Goal: Information Seeking & Learning: Find specific fact

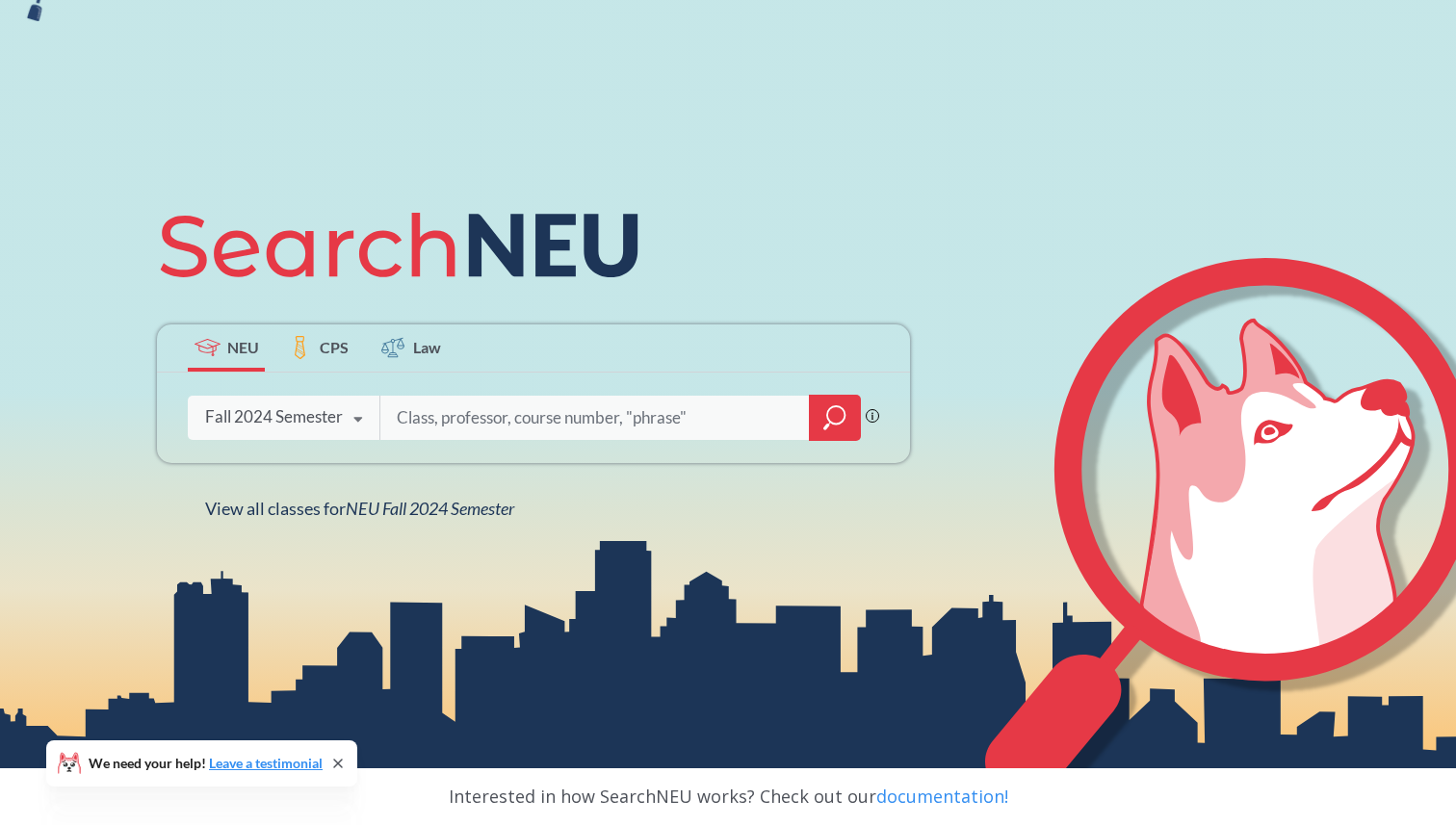
scroll to position [145, 0]
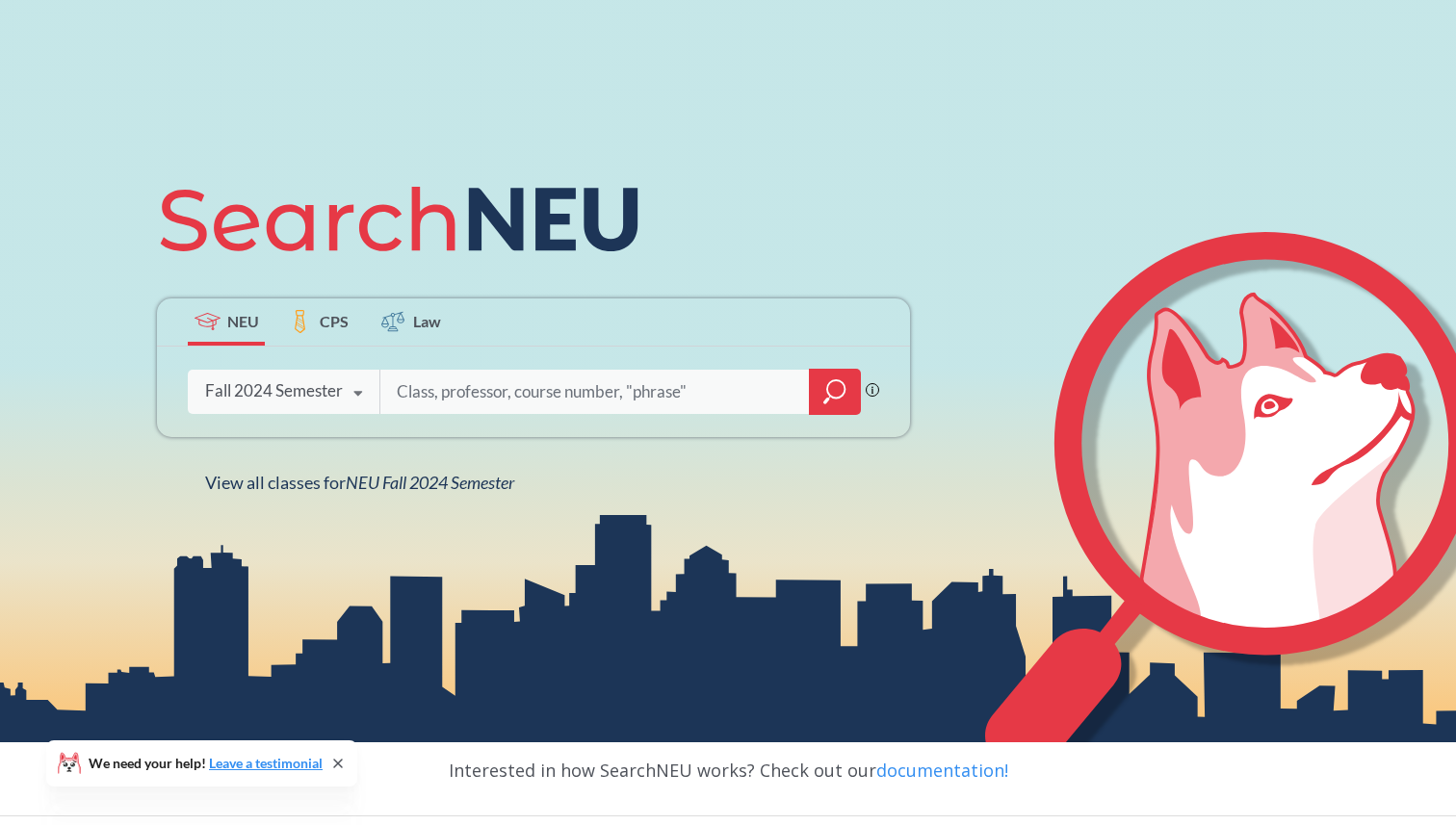
click at [299, 399] on div "Fall 2024 Semester" at bounding box center [274, 391] width 138 height 21
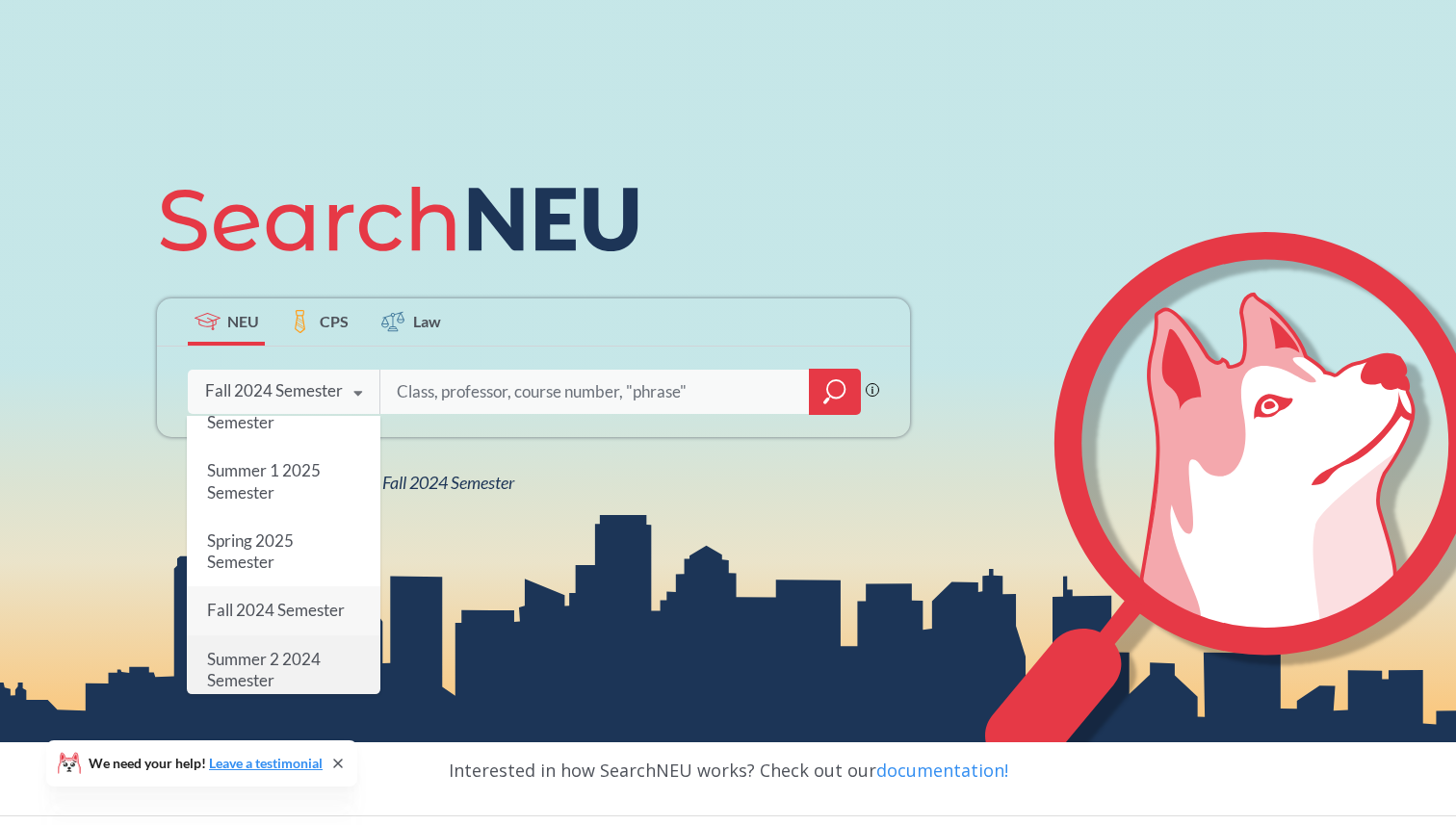
scroll to position [0, 0]
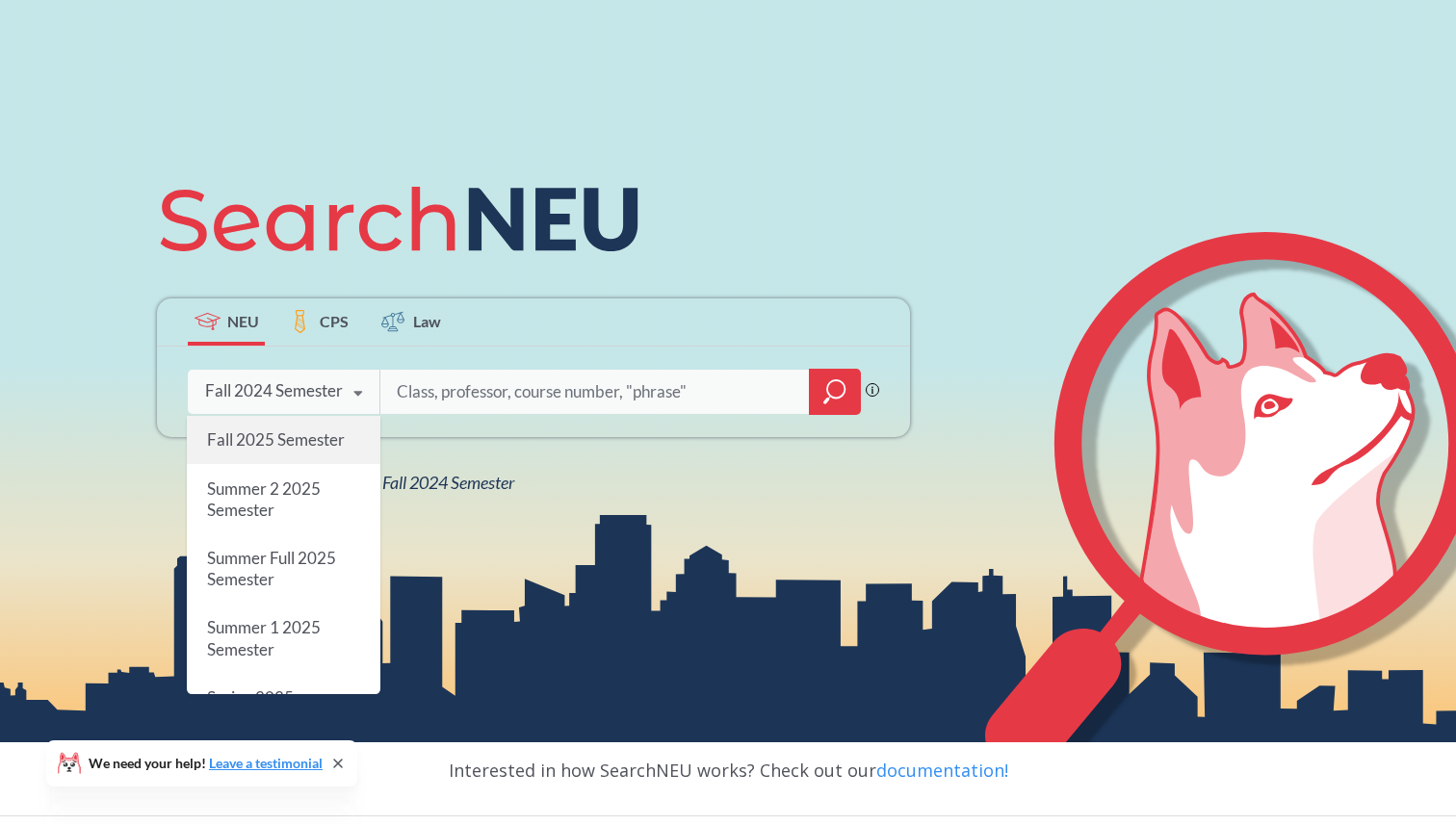
click at [284, 442] on span "Fall 2025 Semester" at bounding box center [276, 439] width 138 height 20
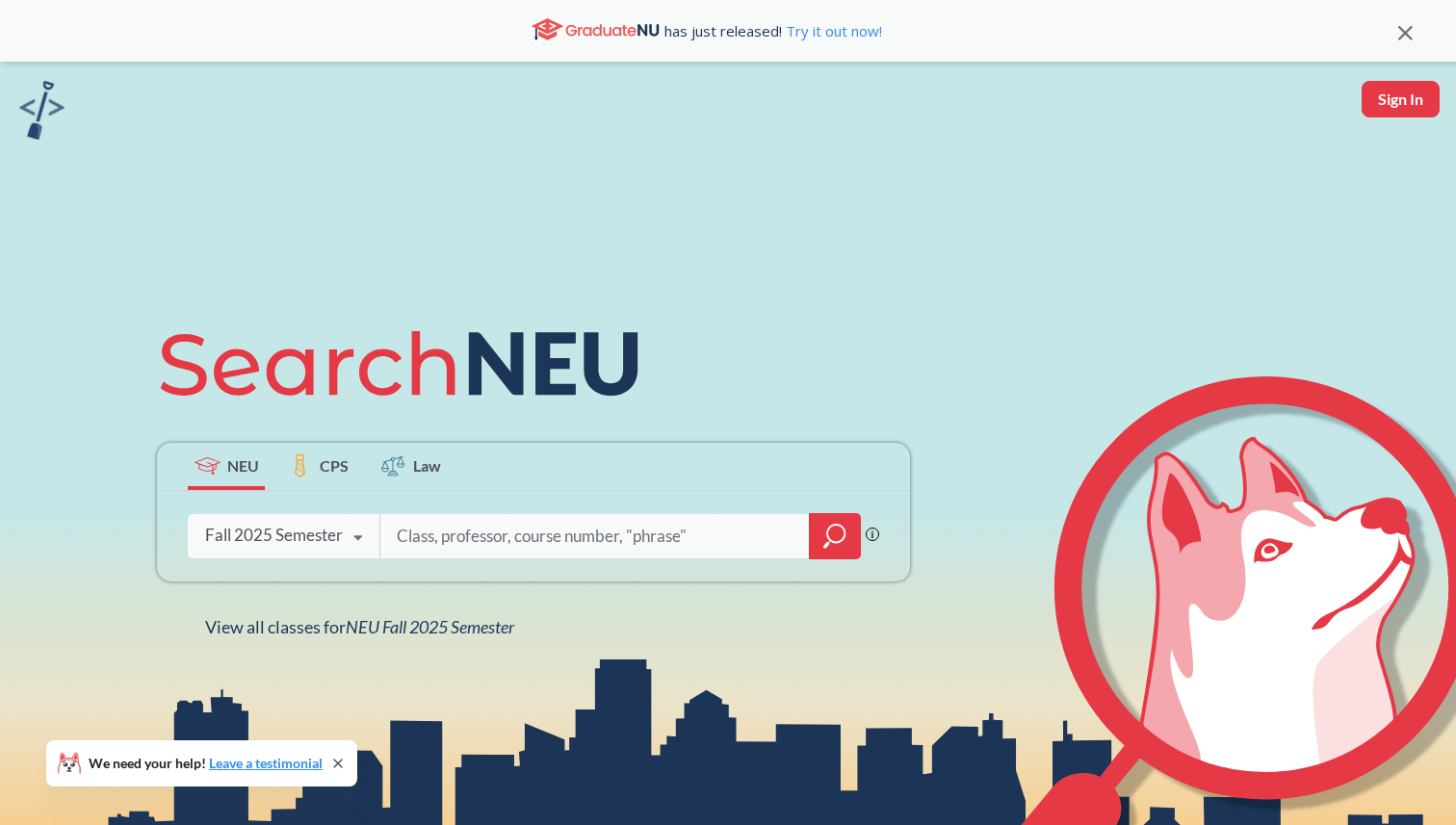
click at [451, 390] on icon at bounding box center [308, 364] width 295 height 65
click at [448, 540] on input "search" at bounding box center [594, 536] width 400 height 40
type input "advance control"
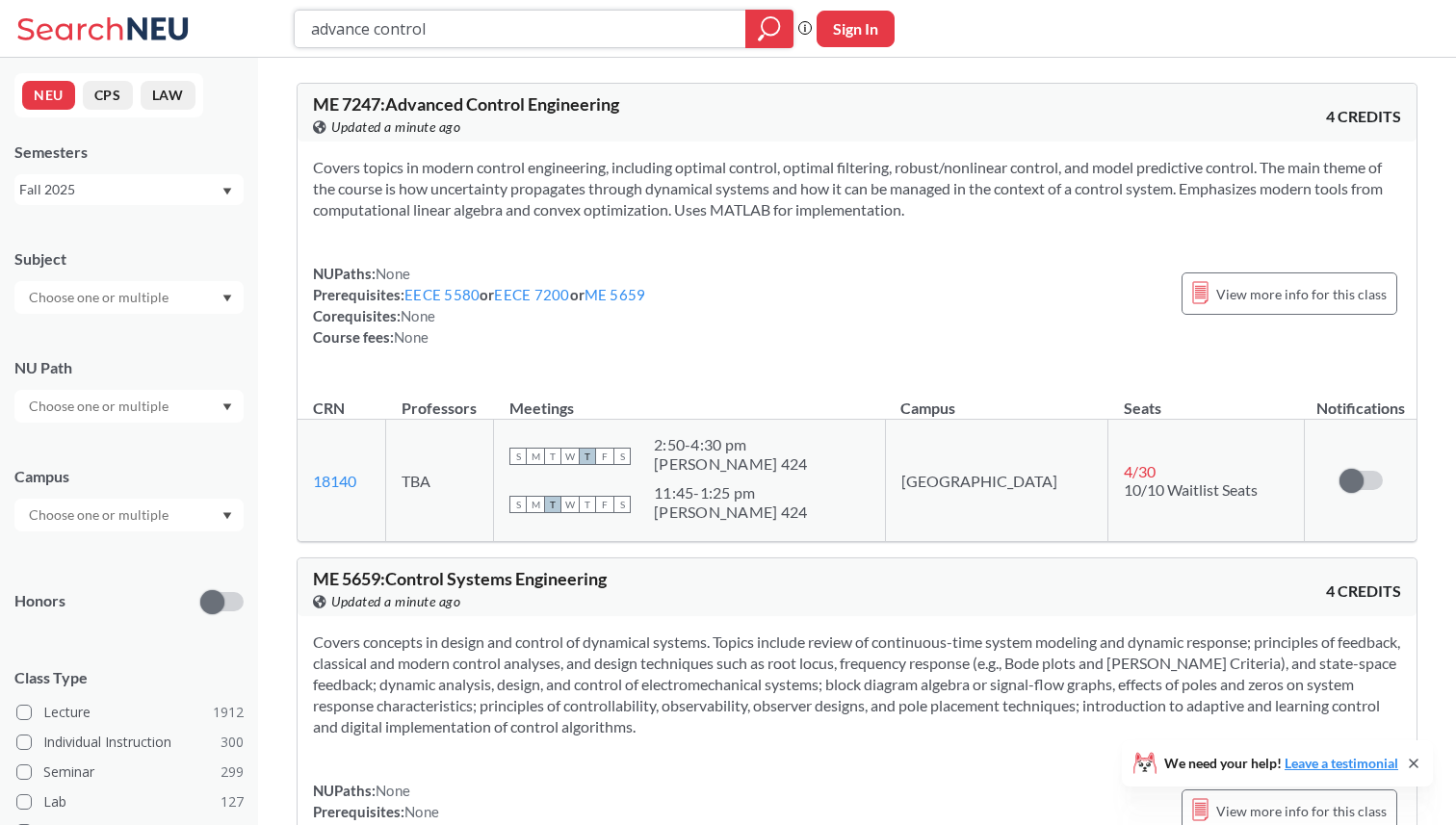
drag, startPoint x: 644, startPoint y: 31, endPoint x: 270, endPoint y: 13, distance: 374.4
click at [269, 13] on div "advance control Phrase search guarantees the exact search appears in the result…" at bounding box center [728, 29] width 1456 height 58
type input "math"
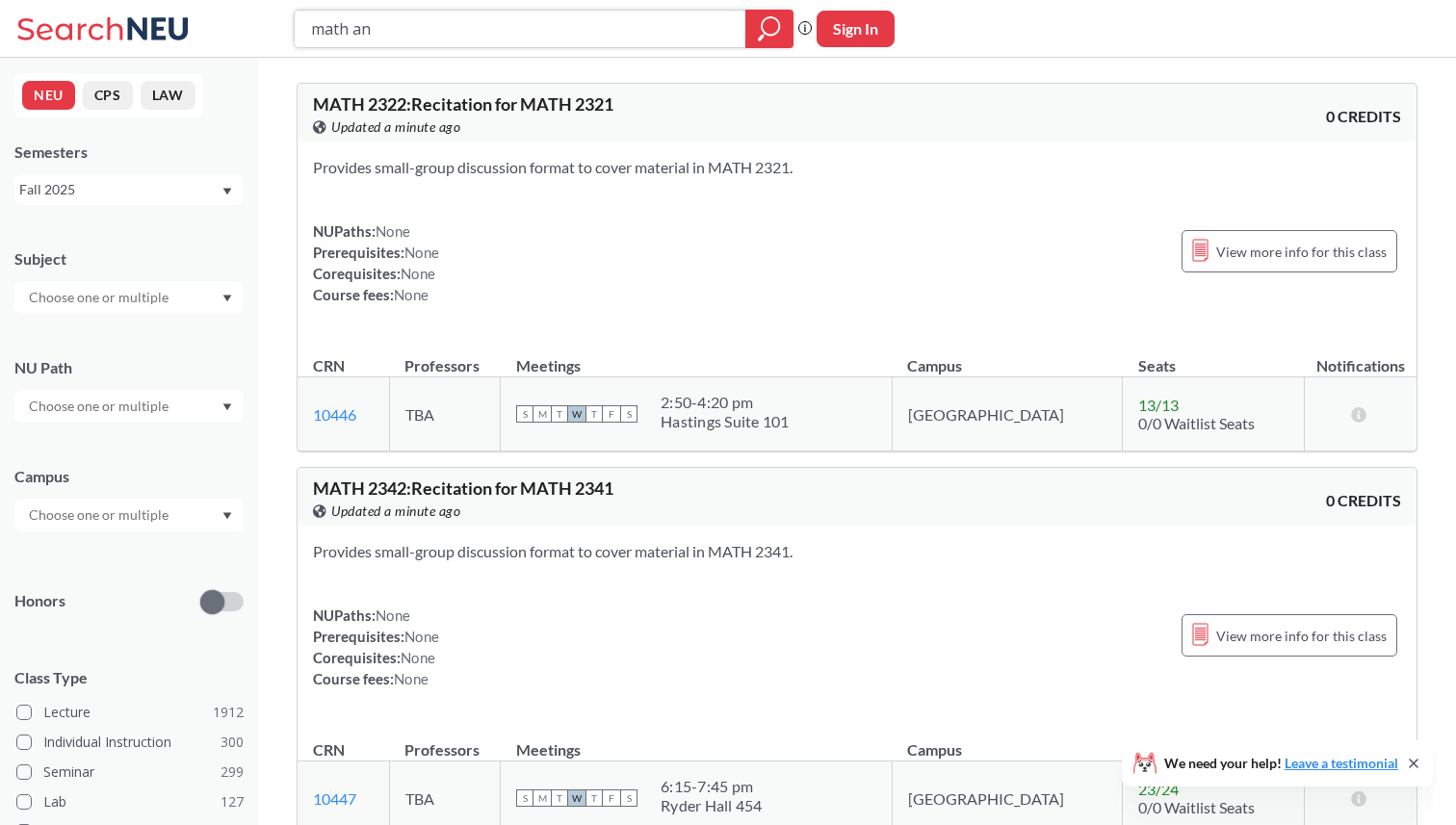
type input "math [PERSON_NAME]"
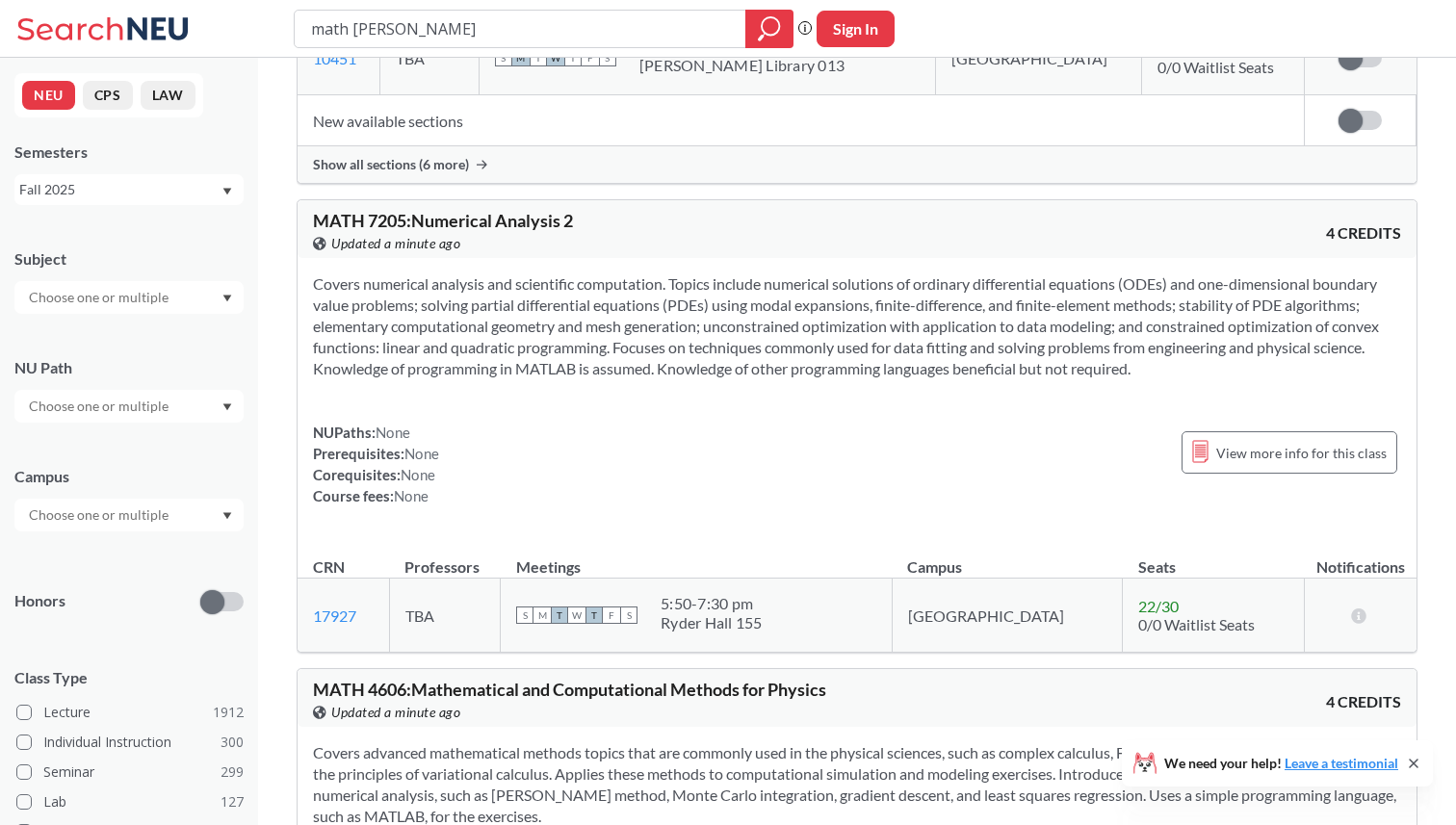
scroll to position [4391, 0]
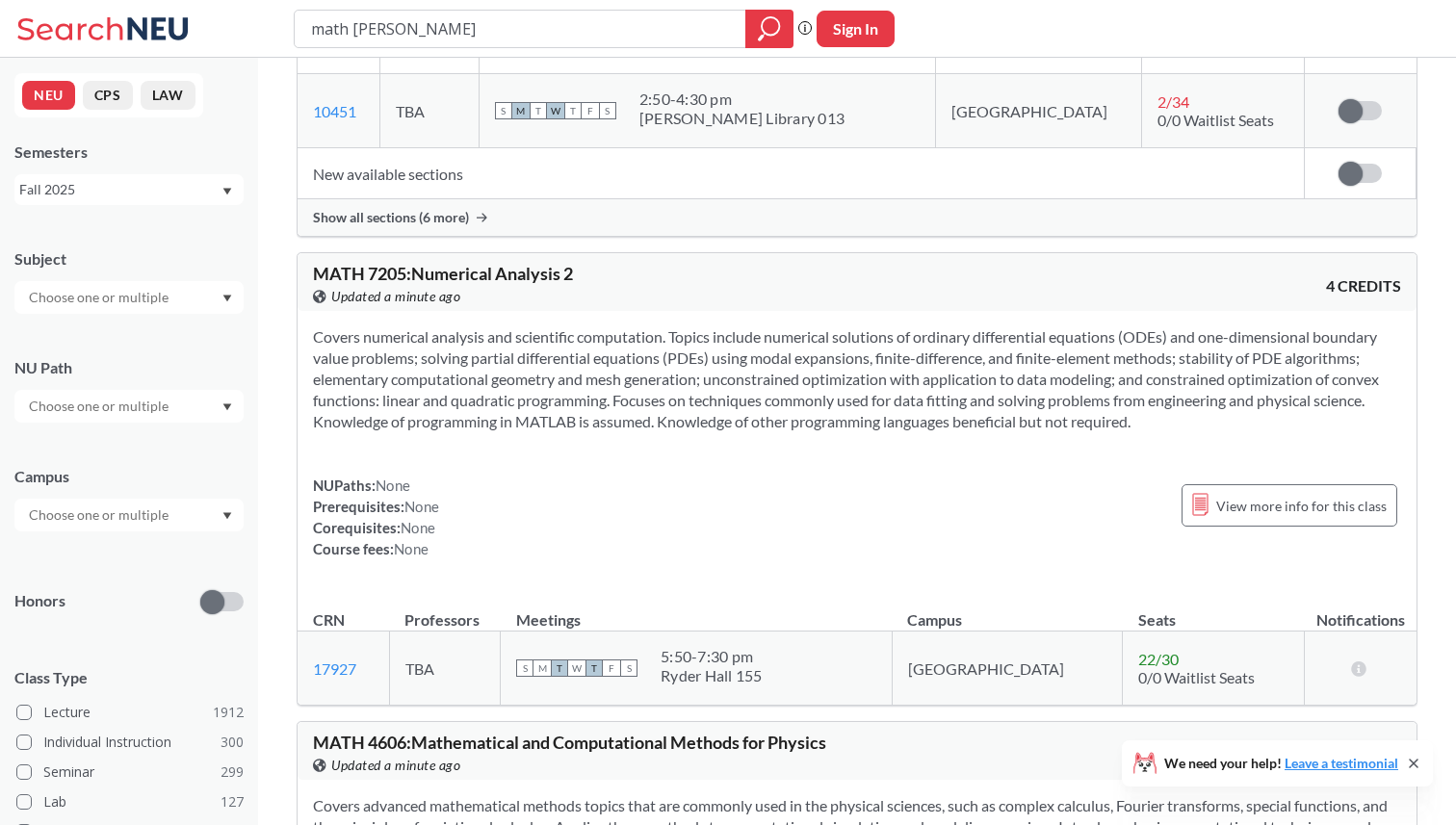
click at [517, 263] on span "MATH 7205 : Numerical Analysis 2" at bounding box center [442, 273] width 260 height 21
copy span "Analysis"
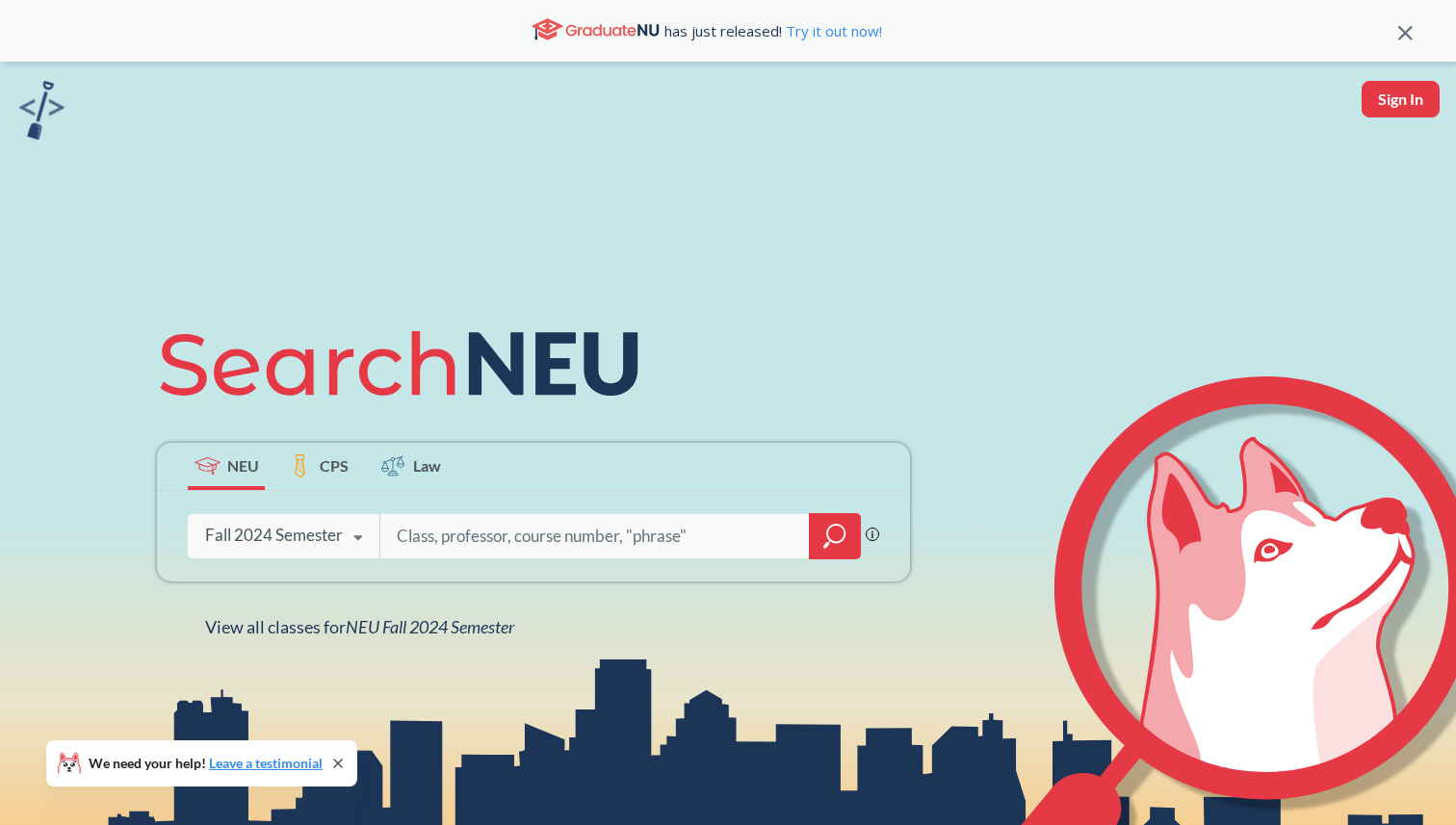
click at [252, 535] on div "Fall 2024 Semester" at bounding box center [274, 534] width 138 height 21
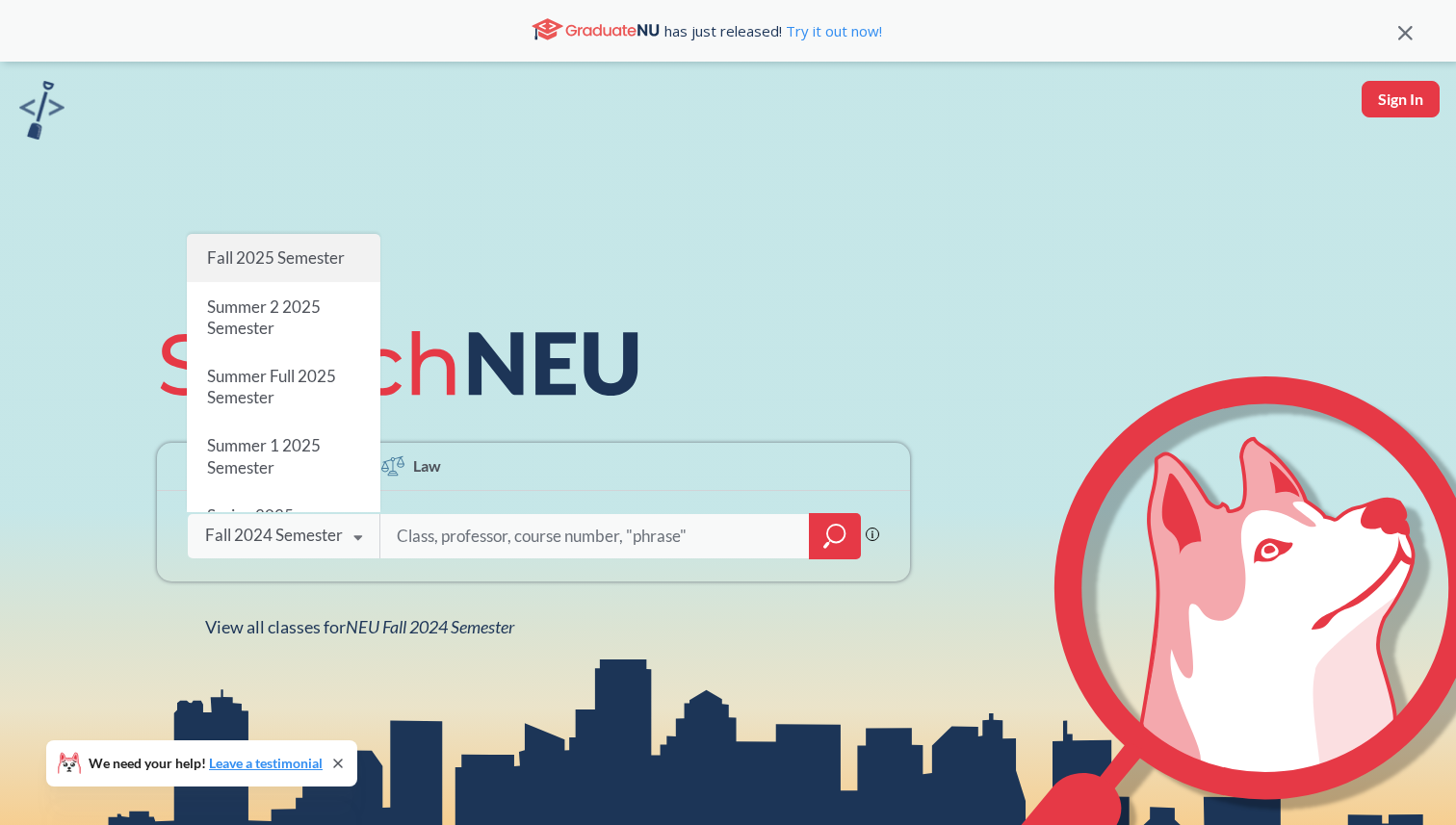
click at [279, 259] on span "Fall 2025 Semester" at bounding box center [276, 258] width 138 height 20
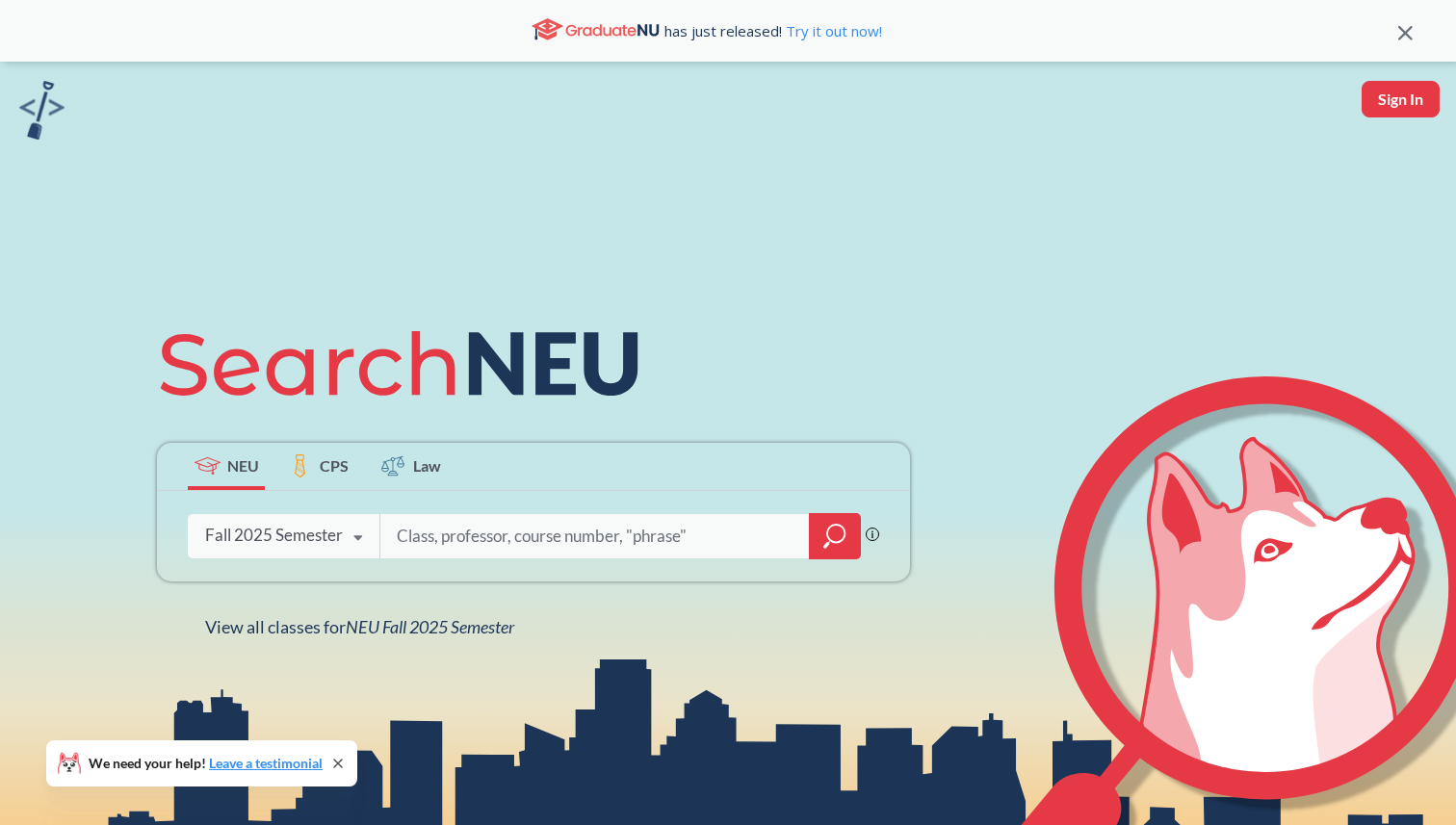
click at [436, 524] on input "search" at bounding box center [594, 536] width 400 height 40
type input "advanced control"
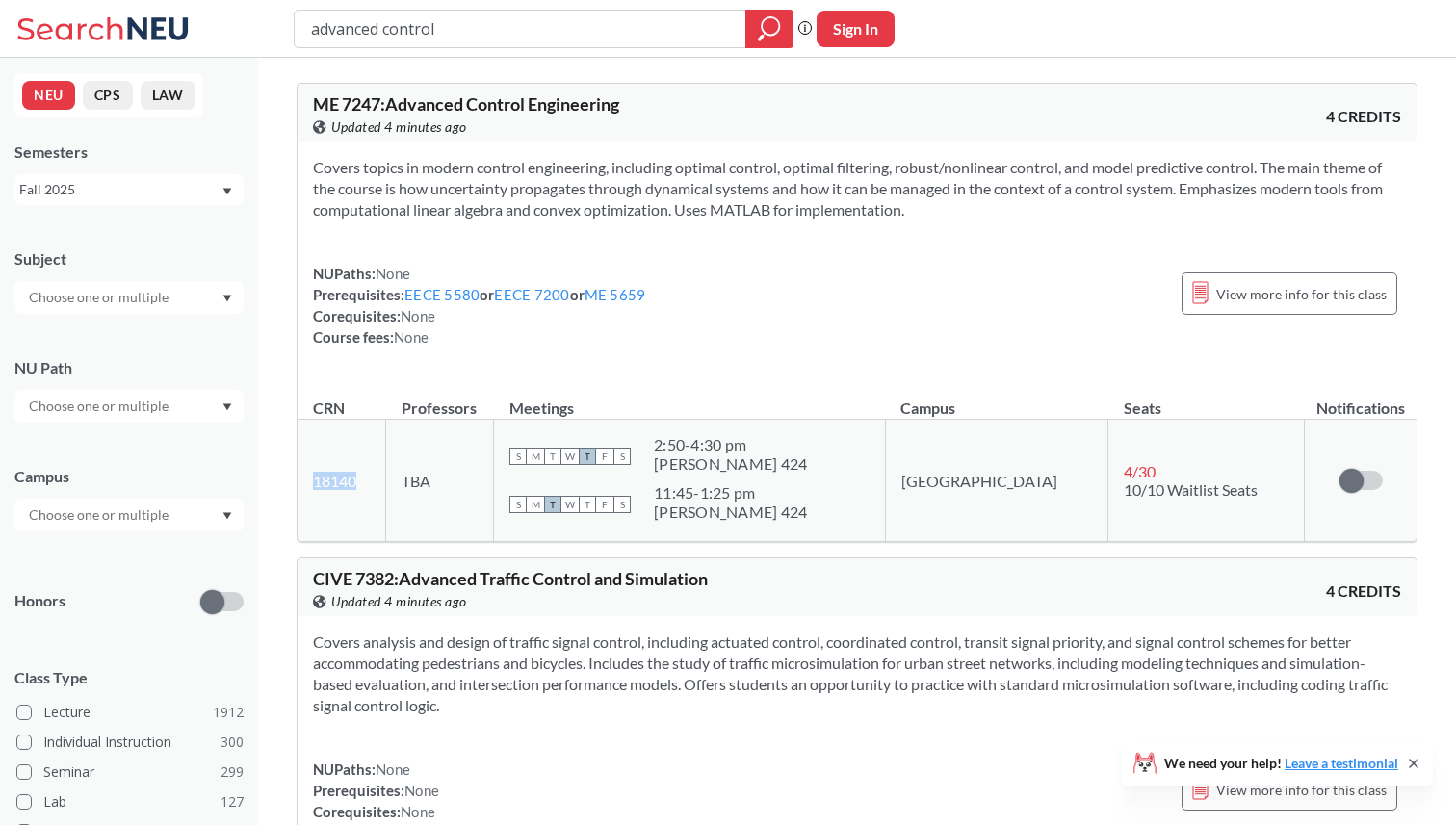
drag, startPoint x: 374, startPoint y: 490, endPoint x: 315, endPoint y: 484, distance: 59.3
click at [315, 484] on td "18140 View this section on Banner." at bounding box center [342, 480] width 89 height 122
copy link "18140"
